Goal: Complete application form

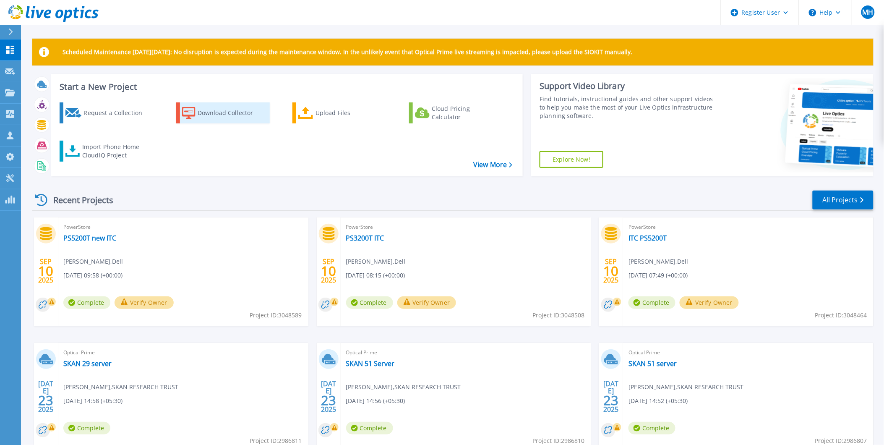
click at [238, 116] on div "Download Collector" at bounding box center [231, 112] width 67 height 17
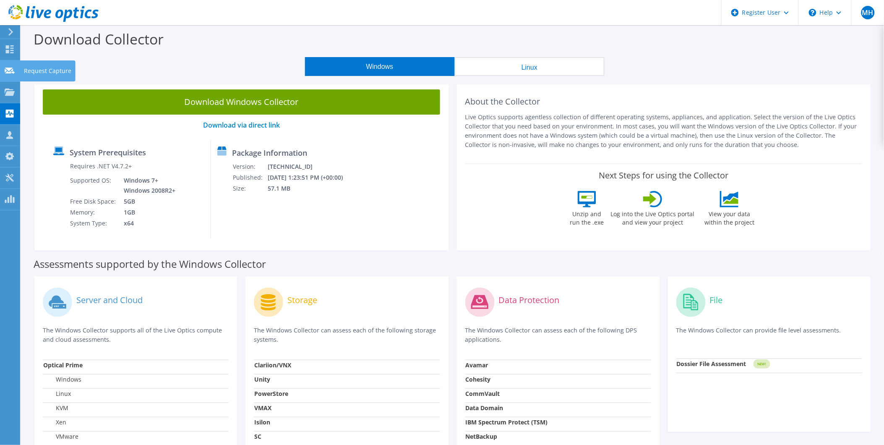
click at [13, 70] on icon at bounding box center [10, 71] width 10 height 8
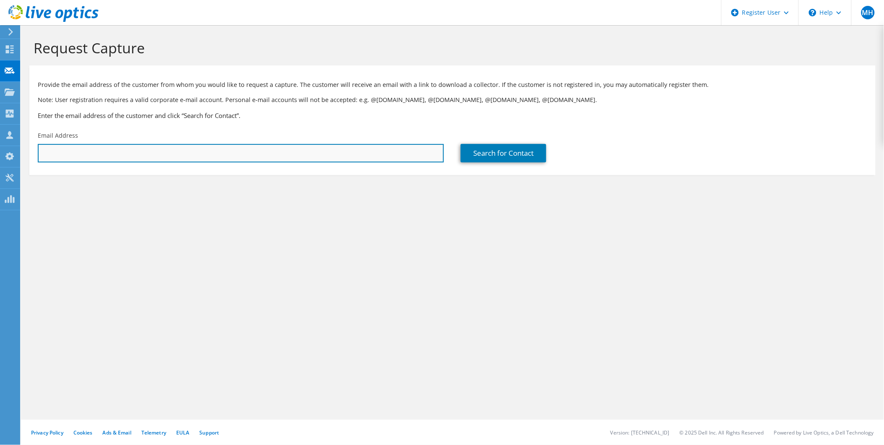
drag, startPoint x: 148, startPoint y: 156, endPoint x: 214, endPoint y: 153, distance: 65.5
click at [148, 156] on input "text" at bounding box center [241, 153] width 406 height 18
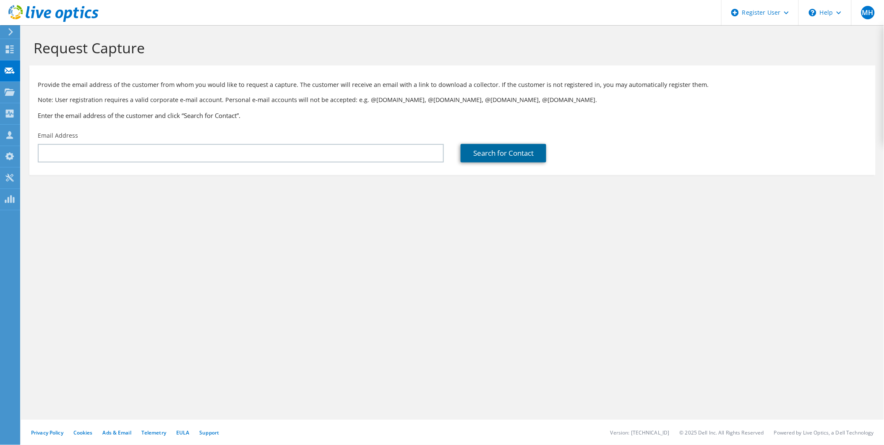
click at [497, 156] on link "Search for Contact" at bounding box center [504, 153] width 86 height 18
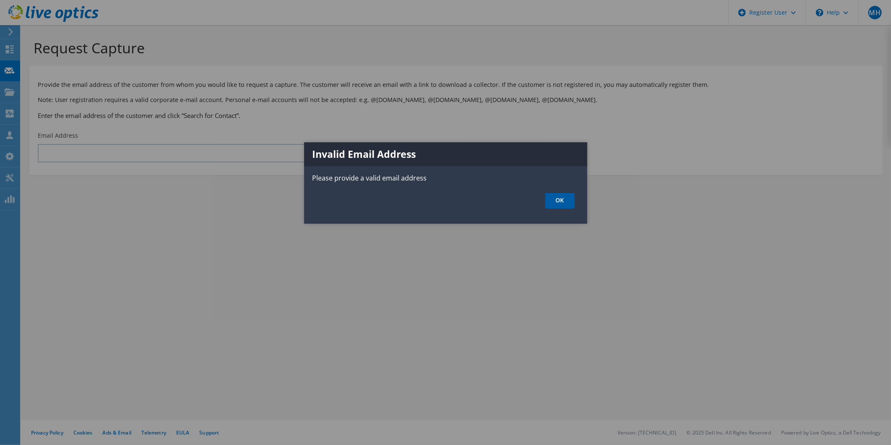
click at [558, 203] on link "OK" at bounding box center [559, 201] width 29 height 16
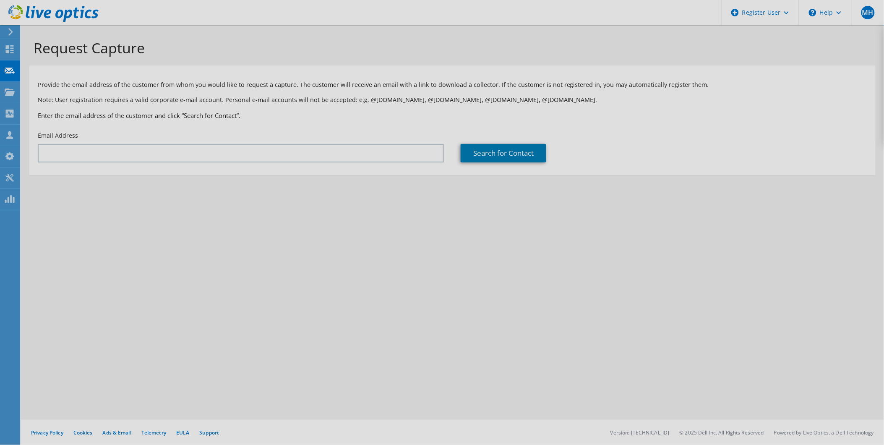
click at [183, 156] on div at bounding box center [442, 222] width 884 height 445
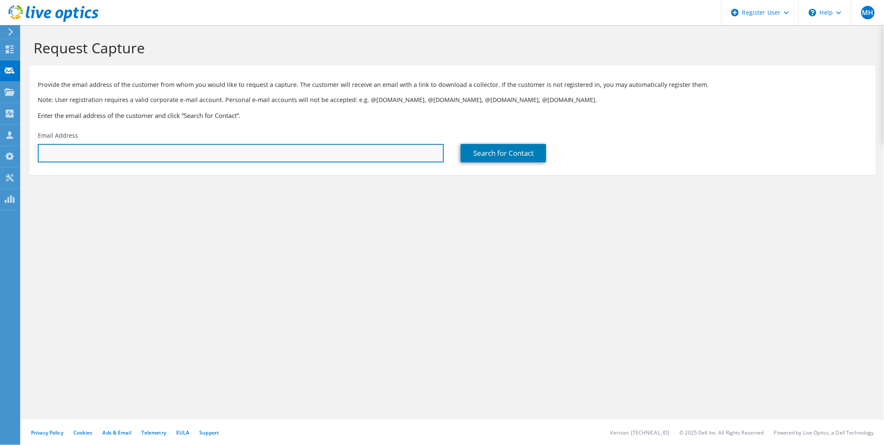
drag, startPoint x: 99, startPoint y: 152, endPoint x: 91, endPoint y: 159, distance: 10.1
click at [99, 152] on input "text" at bounding box center [241, 153] width 406 height 18
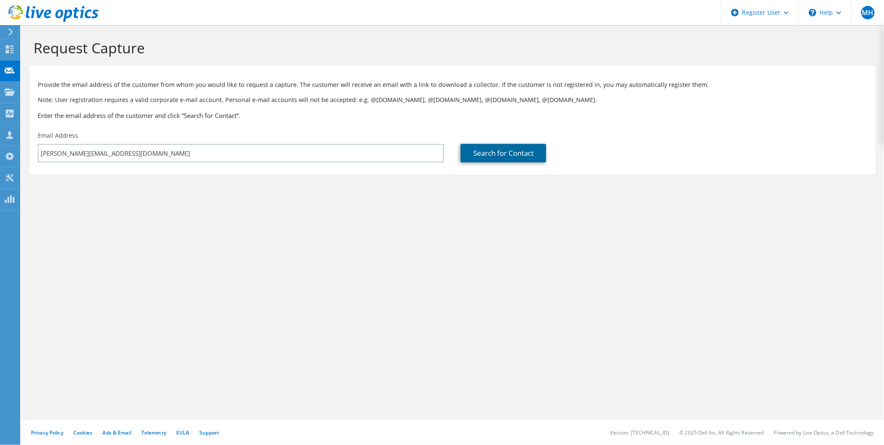
click at [482, 154] on link "Search for Contact" at bounding box center [504, 153] width 86 height 18
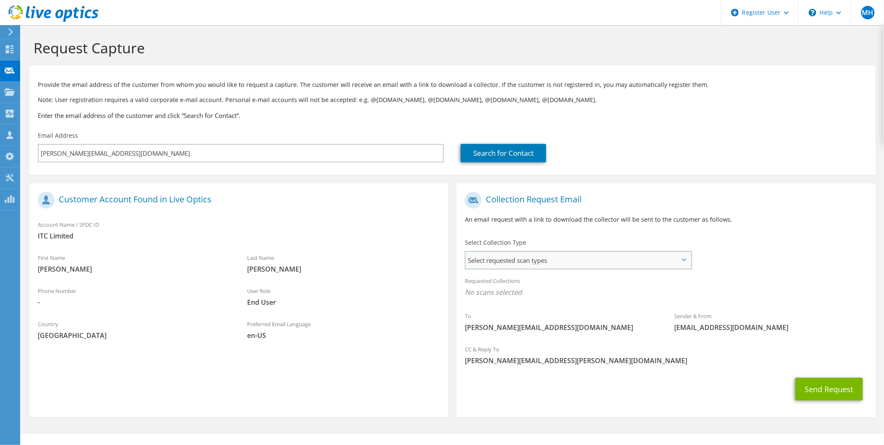
click at [531, 258] on span "Select requested scan types" at bounding box center [578, 260] width 225 height 17
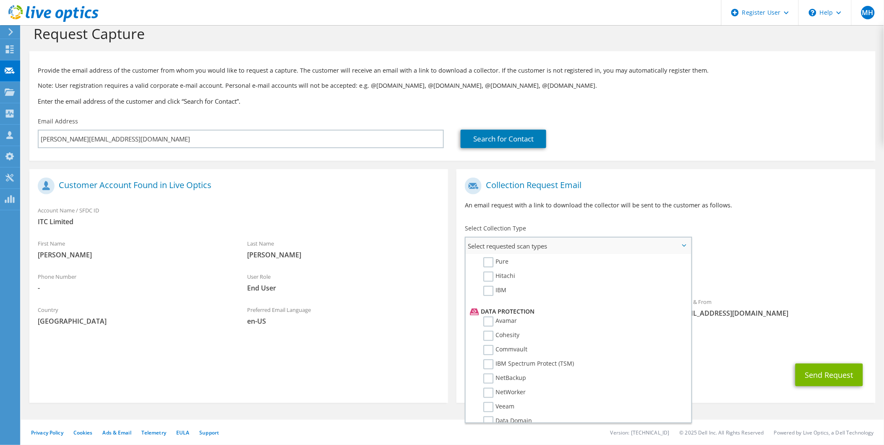
scroll to position [346, 0]
drag, startPoint x: 731, startPoint y: 166, endPoint x: 24, endPoint y: 309, distance: 721.1
click at [731, 166] on div "Collection Request Email An email request with a link to download the collector…" at bounding box center [665, 282] width 427 height 242
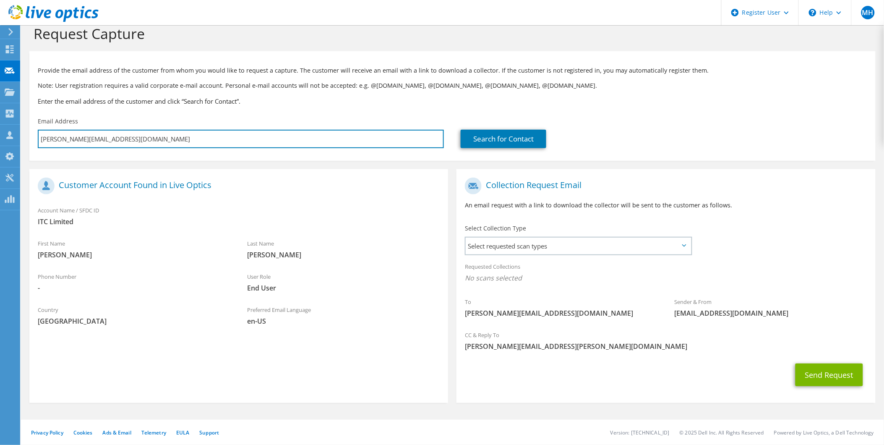
drag, startPoint x: 117, startPoint y: 135, endPoint x: -7, endPoint y: 138, distance: 123.3
click at [0, 138] on html "MH Dell User Muddassir Hussain Mudassir.Hussain@Dell.com Dell My Profile Log Ou…" at bounding box center [442, 208] width 884 height 445
paste input "Venkatesh.Yerra@ramco.com"
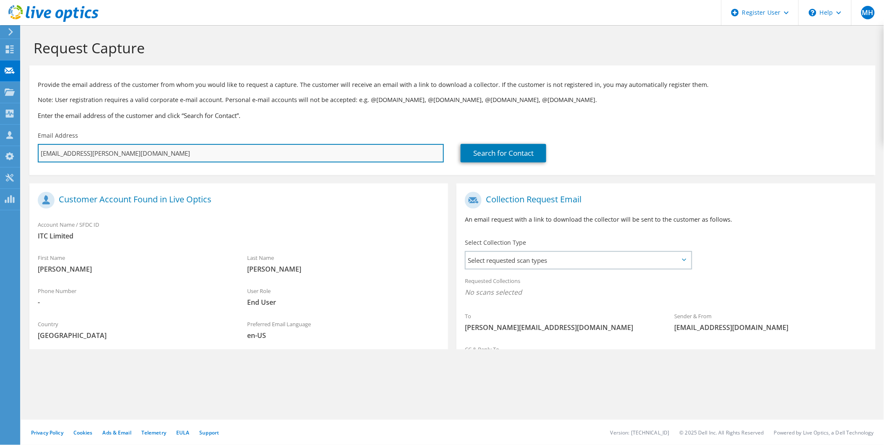
scroll to position [0, 0]
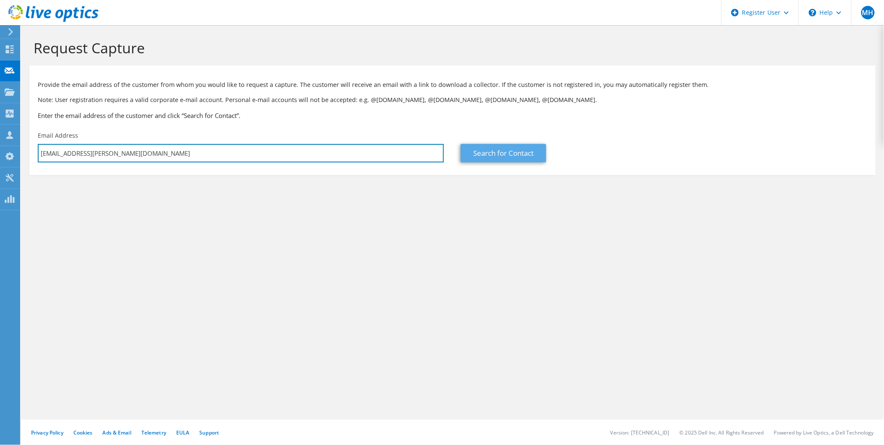
type input "Venkatesh.Yerra@ramco.com"
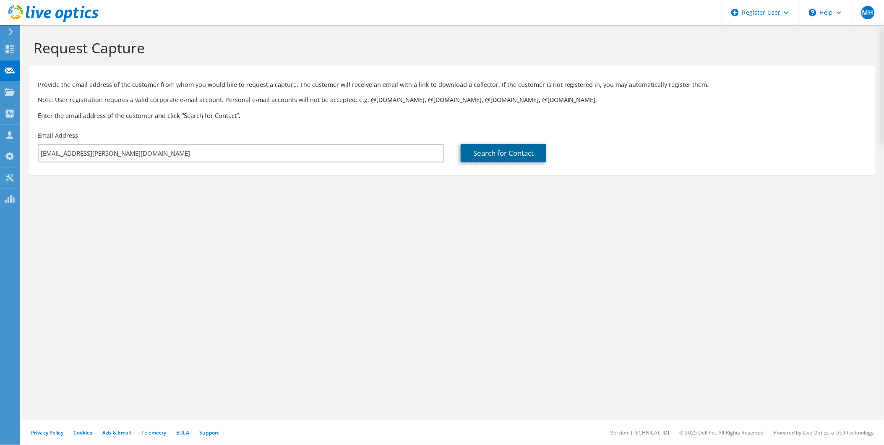
drag, startPoint x: 492, startPoint y: 154, endPoint x: 489, endPoint y: 168, distance: 15.1
click at [492, 154] on link "Search for Contact" at bounding box center [504, 153] width 86 height 18
type input "Ramco Cements"
type input "Mr Venkatesh"
type input "India"
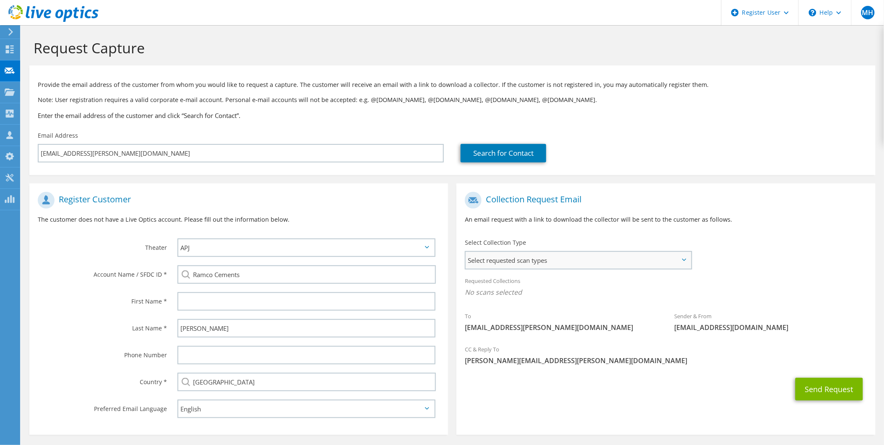
click at [515, 262] on span "Select requested scan types" at bounding box center [578, 260] width 225 height 17
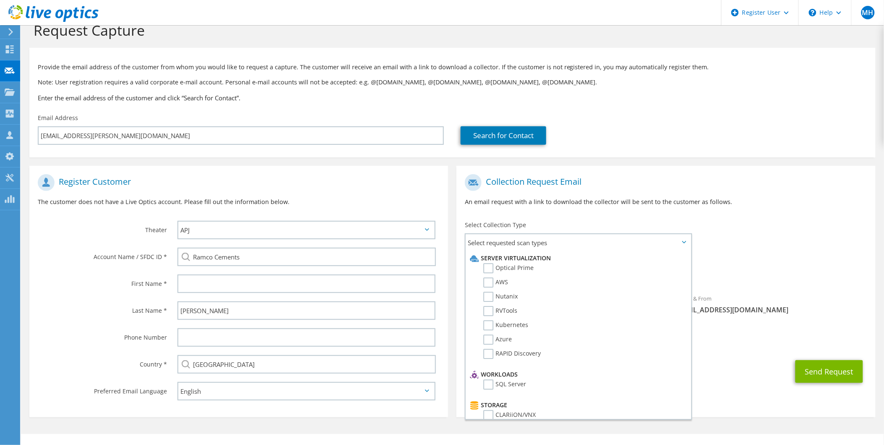
scroll to position [27, 0]
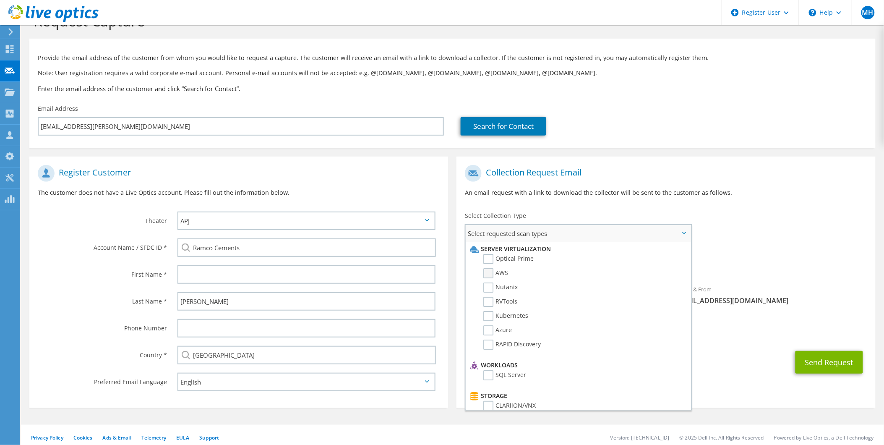
click at [489, 273] on label "AWS" at bounding box center [495, 273] width 25 height 10
click at [0, 0] on input "AWS" at bounding box center [0, 0] width 0 height 0
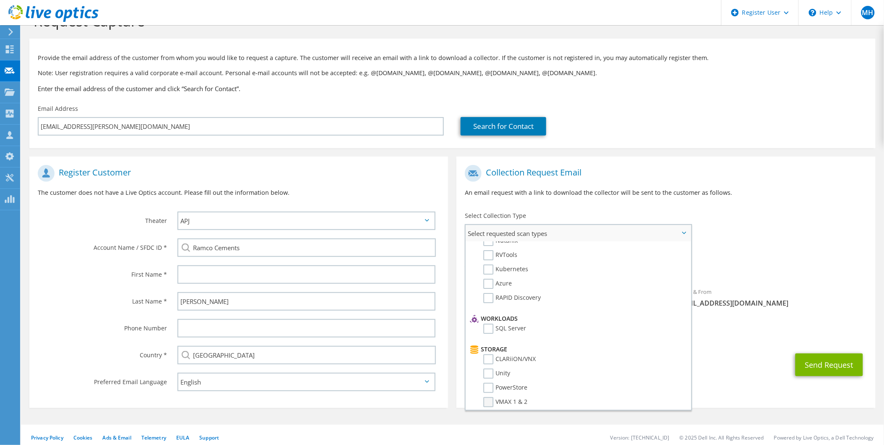
scroll to position [0, 0]
click at [492, 258] on label "Optical Prime" at bounding box center [508, 259] width 50 height 10
click at [0, 0] on input "Optical Prime" at bounding box center [0, 0] width 0 height 0
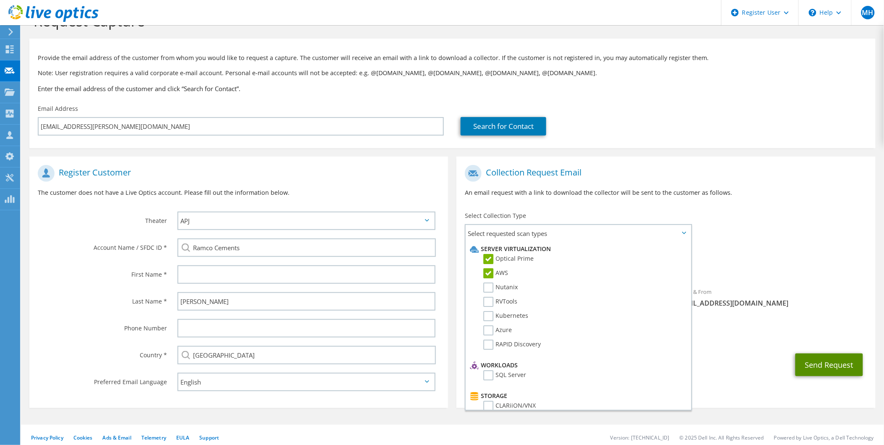
click at [810, 369] on button "Send Request" at bounding box center [829, 364] width 68 height 23
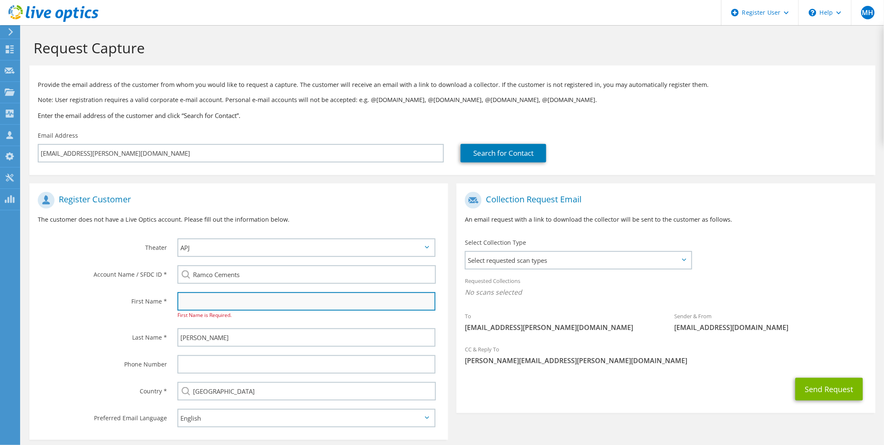
click at [212, 299] on input "text" at bounding box center [306, 301] width 258 height 18
click at [195, 299] on input "text" at bounding box center [306, 301] width 258 height 18
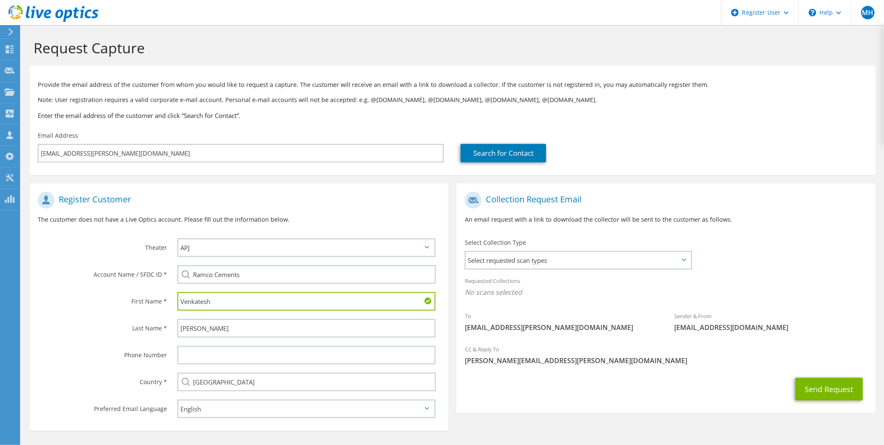
type input "Venkatesh"
click at [498, 390] on div "Send Request" at bounding box center [665, 388] width 419 height 31
click at [256, 303] on input "Venkatesh" at bounding box center [306, 301] width 258 height 18
click at [547, 378] on div "Send Request" at bounding box center [665, 388] width 419 height 31
click at [556, 252] on span "Select requested scan types" at bounding box center [578, 260] width 225 height 17
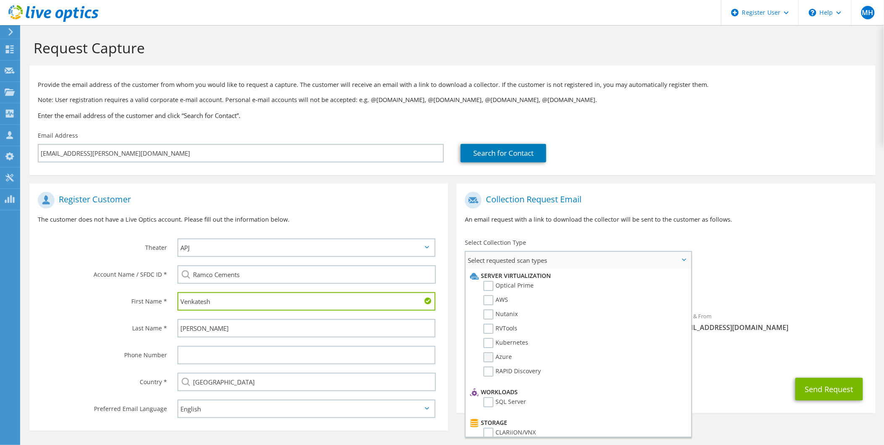
click at [491, 354] on label "Azure" at bounding box center [497, 357] width 29 height 10
click at [0, 0] on input "Azure" at bounding box center [0, 0] width 0 height 0
click at [488, 282] on label "Optical Prime" at bounding box center [508, 286] width 50 height 10
click at [0, 0] on input "Optical Prime" at bounding box center [0, 0] width 0 height 0
click at [488, 295] on label "AWS" at bounding box center [495, 300] width 25 height 10
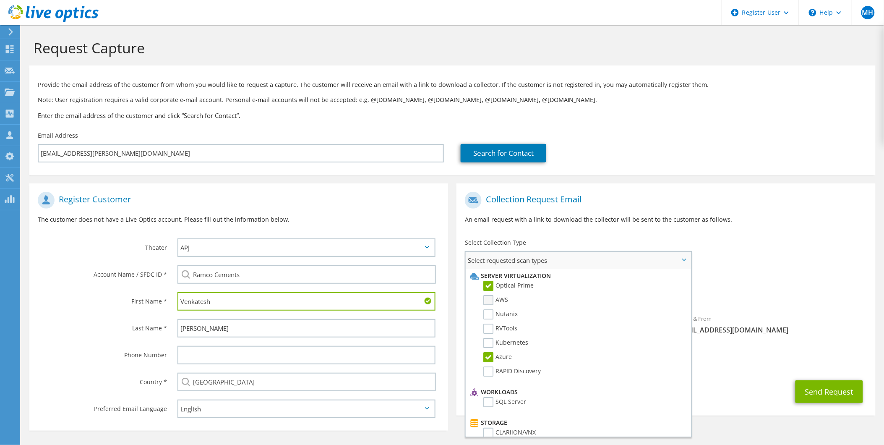
click at [0, 0] on input "AWS" at bounding box center [0, 0] width 0 height 0
click at [820, 390] on button "Send Request" at bounding box center [829, 391] width 68 height 23
